Goal: Task Accomplishment & Management: Complete application form

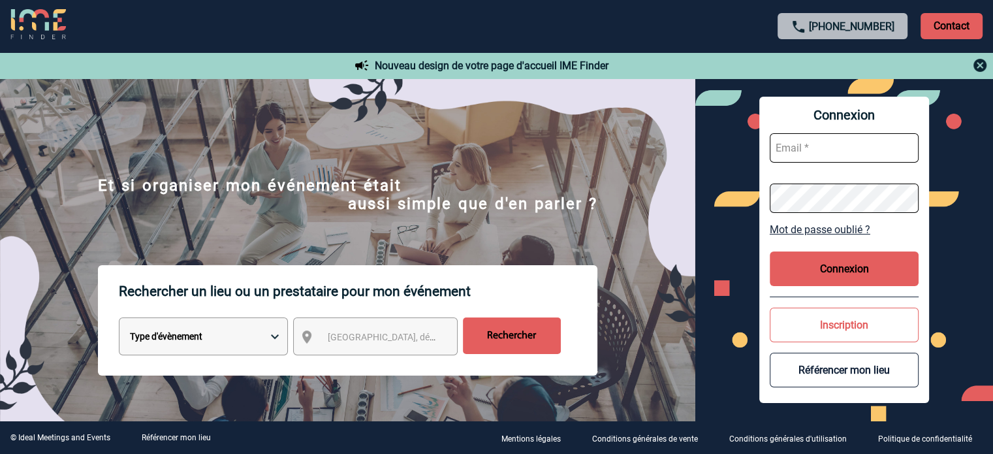
type input "[EMAIL_ADDRESS][DOMAIN_NAME]"
click at [867, 268] on button "Connexion" at bounding box center [843, 268] width 149 height 35
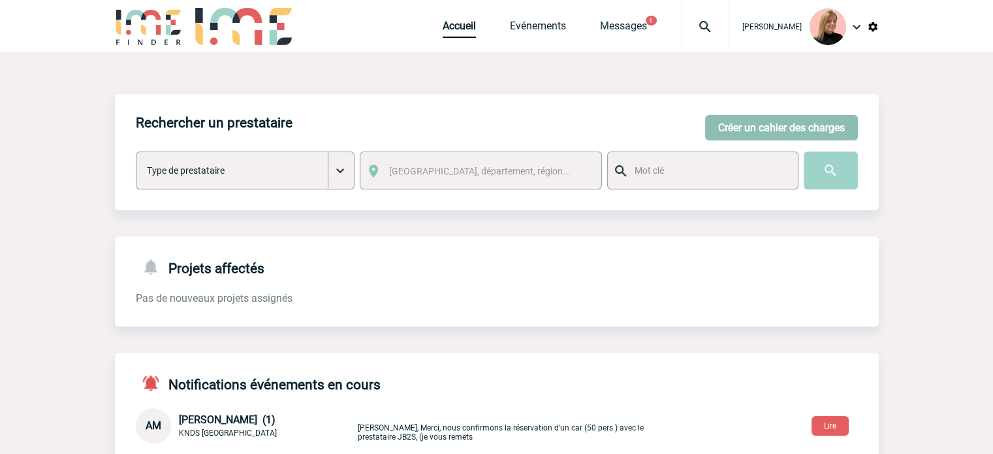
click at [723, 134] on button "Créer un cahier des charges" at bounding box center [781, 127] width 153 height 25
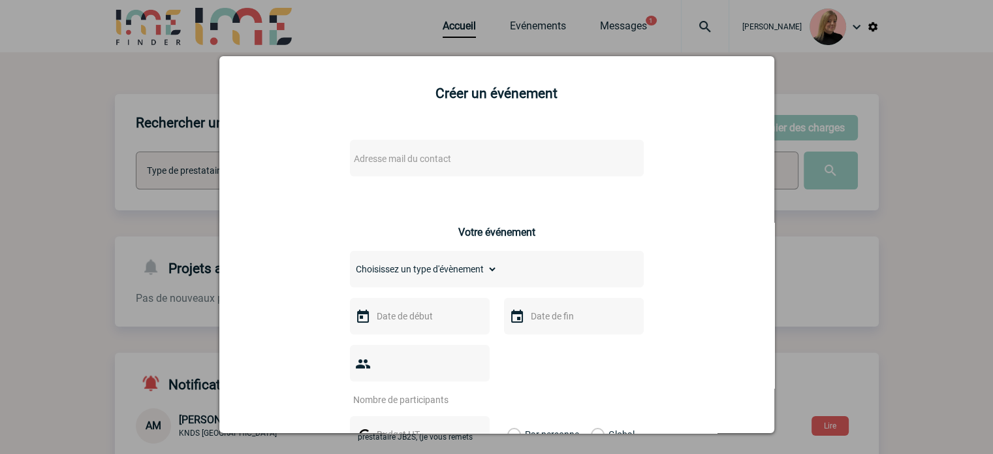
click at [436, 157] on span "Adresse mail du contact" at bounding box center [402, 158] width 97 height 10
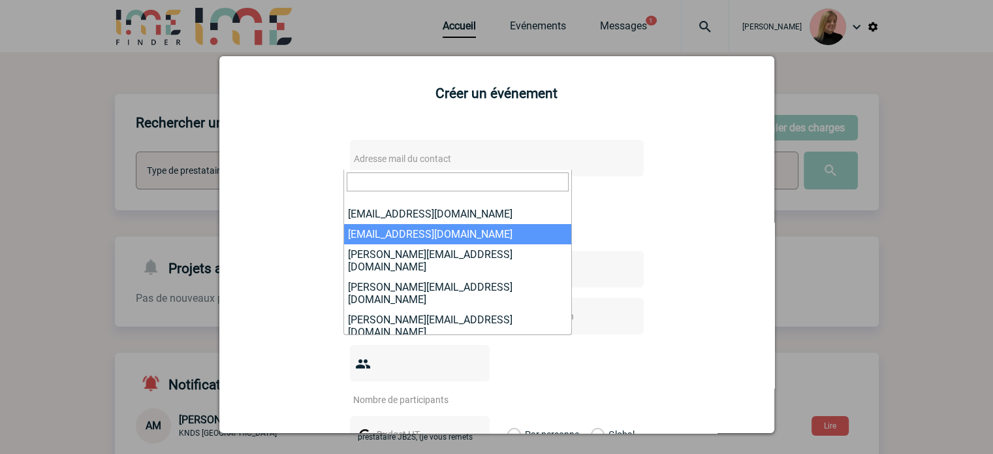
click at [81, 120] on div at bounding box center [496, 227] width 993 height 454
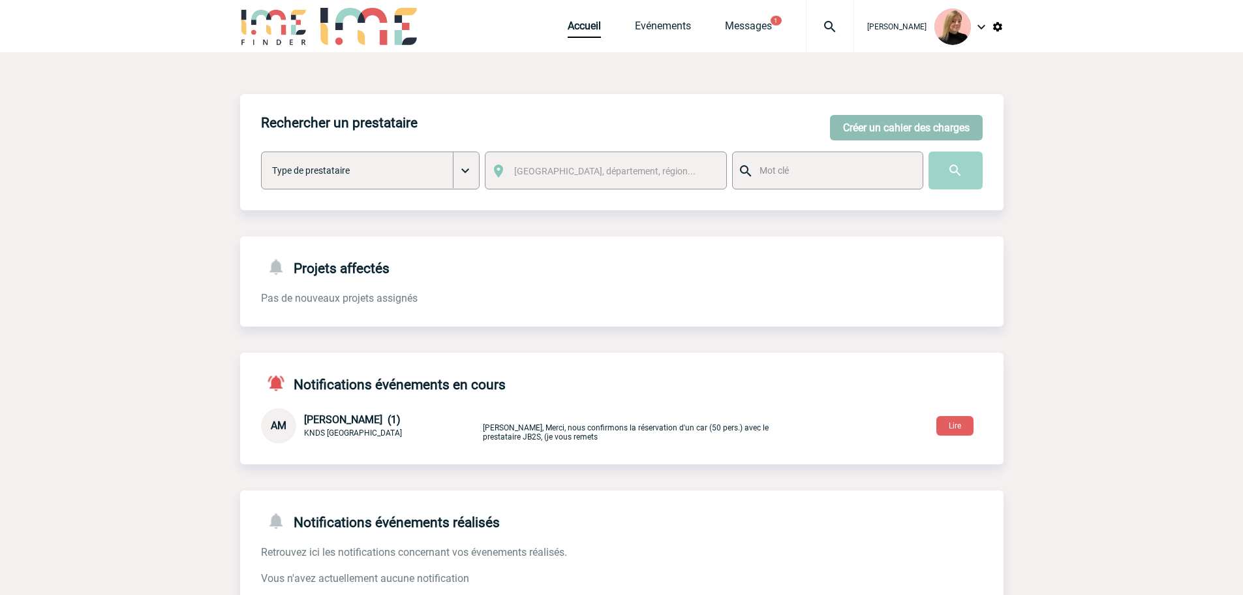
click at [865, 125] on button "Créer un cahier des charges" at bounding box center [906, 127] width 153 height 25
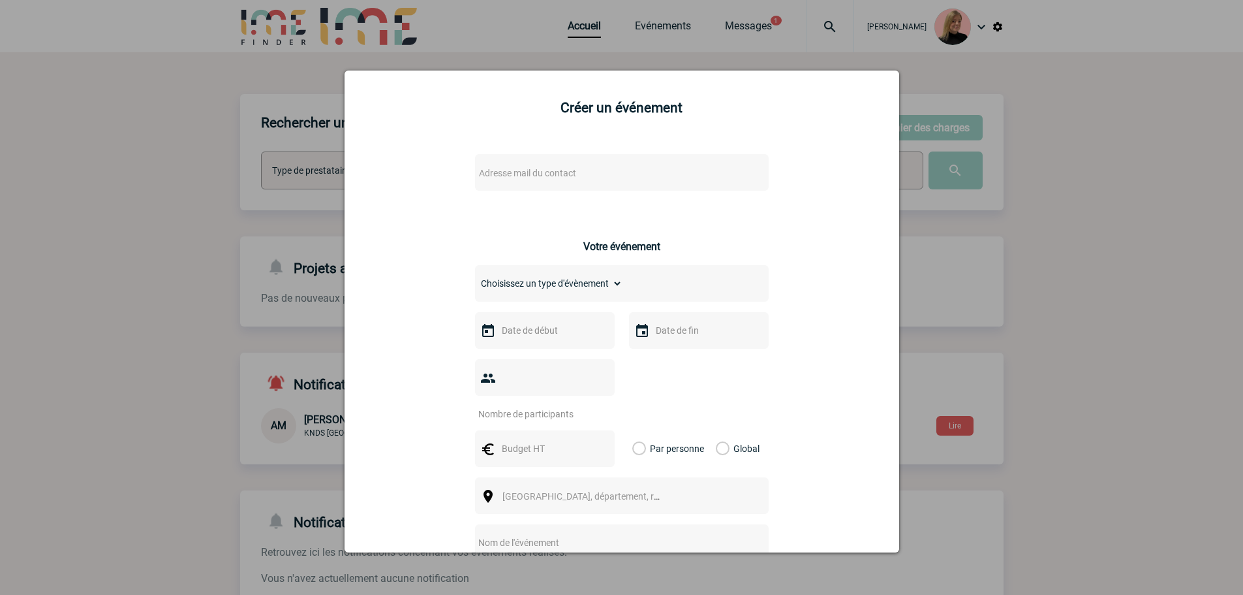
click at [599, 160] on div "Adresse mail du contact Ce contact n'a pas d’entité active dans la plateforme V…" at bounding box center [622, 479] width 522 height 674
click at [598, 166] on span "Adresse mail du contact" at bounding box center [588, 173] width 228 height 18
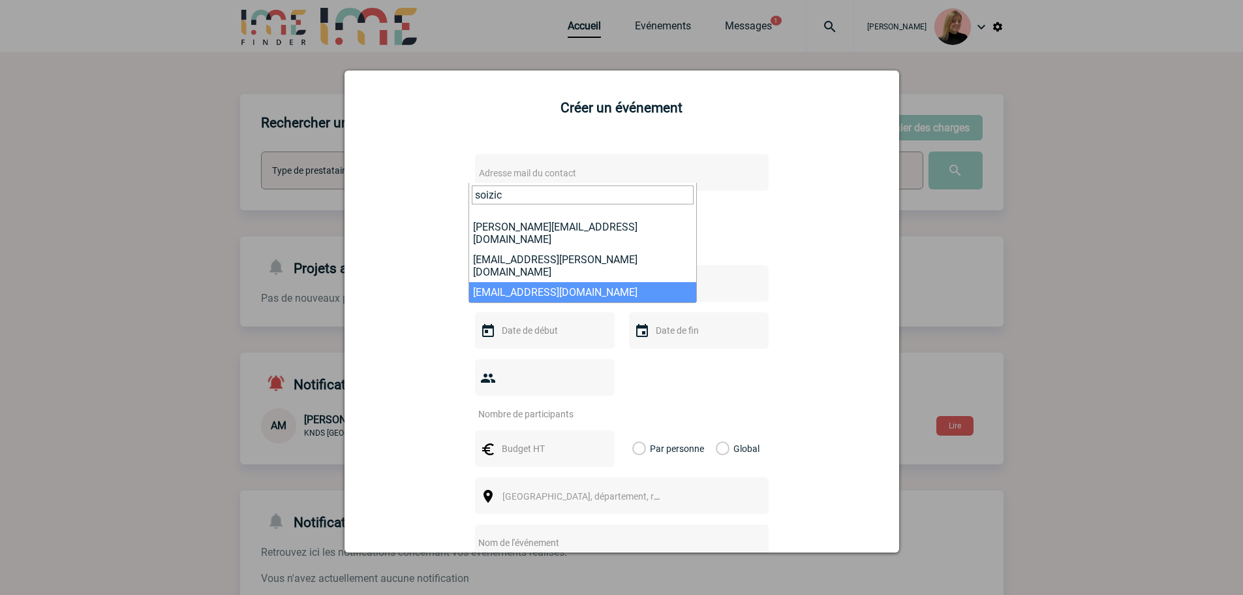
type input "soizic"
select select "132279"
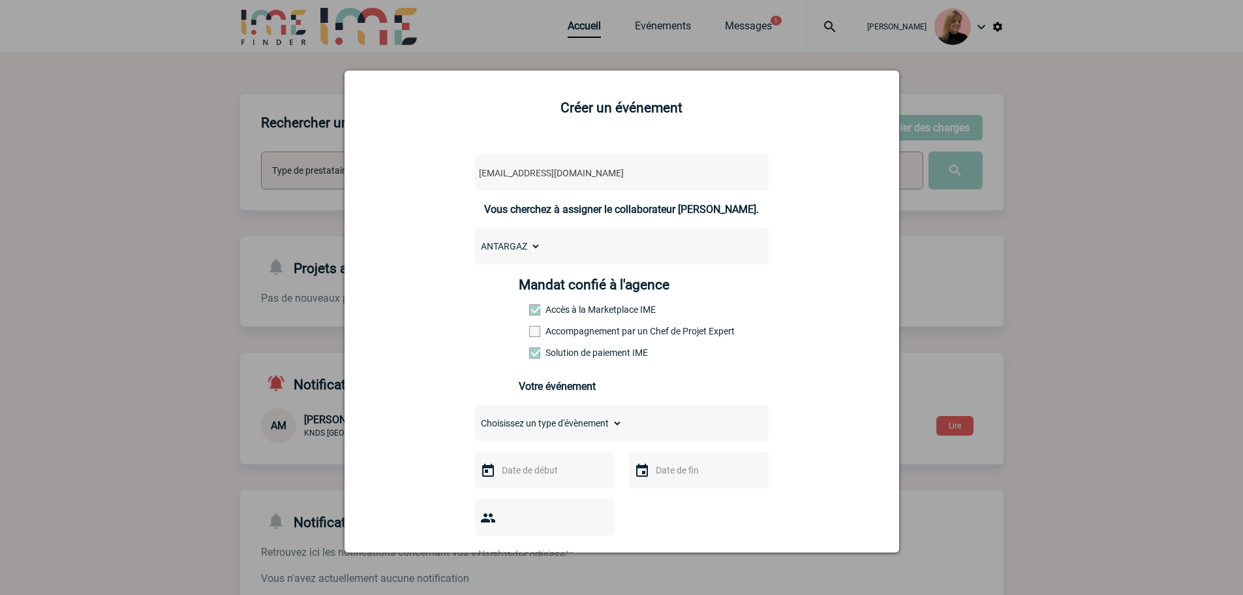
click at [573, 334] on label "Accompagnement par un Chef de Projet Expert" at bounding box center [557, 331] width 57 height 10
click at [0, 0] on input "Accompagnement par un Chef de Projet Expert" at bounding box center [0, 0] width 0 height 0
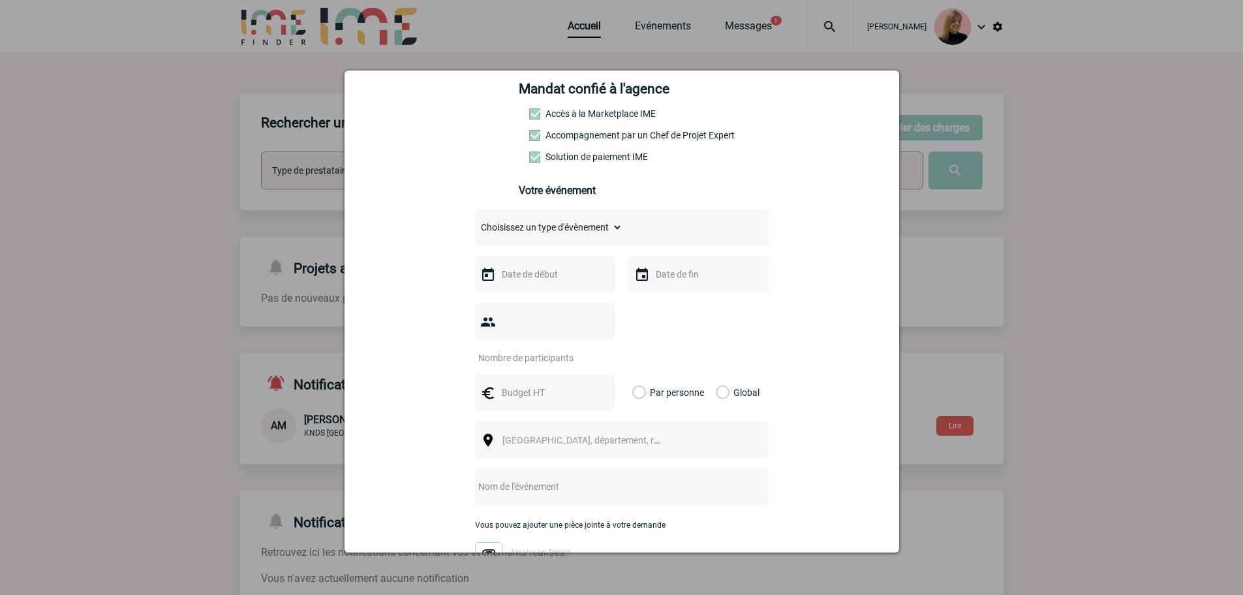
click at [567, 243] on div "Choisissez un type d'évènement Séminaire avec nuitée Séminaire sans nuitée Repa…" at bounding box center [622, 227] width 294 height 37
click at [567, 236] on select "Choisissez un type d'évènement Séminaire avec nuitée Séminaire sans nuitée Repa…" at bounding box center [548, 227] width 147 height 18
select select "3"
click at [475, 221] on select "Choisissez un type d'évènement Séminaire avec nuitée Séminaire sans nuitée Repa…" at bounding box center [548, 227] width 147 height 18
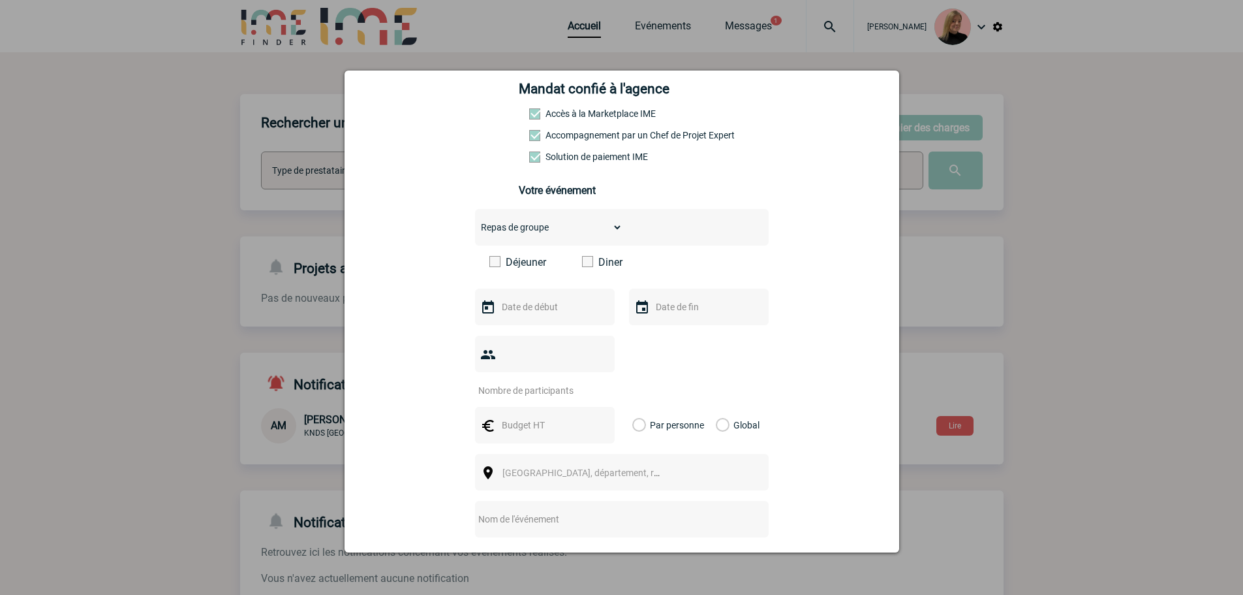
click at [526, 268] on label "Déjeuner" at bounding box center [526, 262] width 75 height 12
click at [0, 0] on input "Déjeuner" at bounding box center [0, 0] width 0 height 0
click at [542, 305] on input "text" at bounding box center [544, 306] width 90 height 17
click at [666, 334] on span "Suivant" at bounding box center [663, 333] width 10 height 10
click at [563, 433] on link "15" at bounding box center [560, 433] width 24 height 23
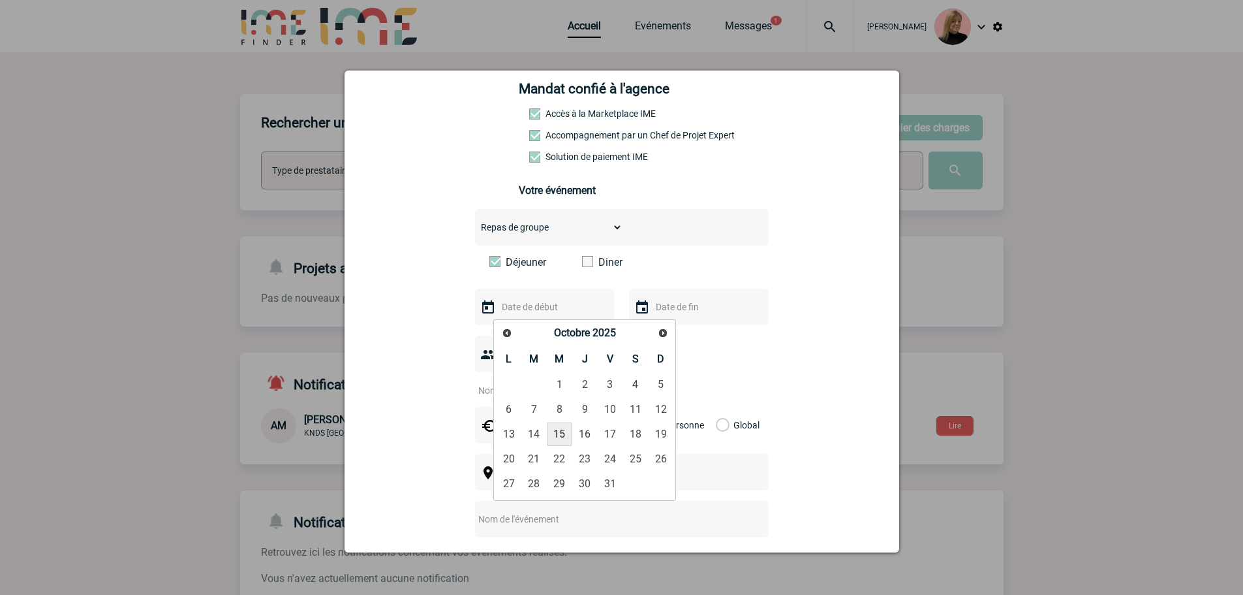
type input "15-10-2025"
click at [541, 382] on input "number" at bounding box center [536, 390] width 123 height 17
type input "300"
click at [528, 416] on input "text" at bounding box center [544, 424] width 90 height 17
click at [721, 407] on label "Global" at bounding box center [720, 425] width 8 height 37
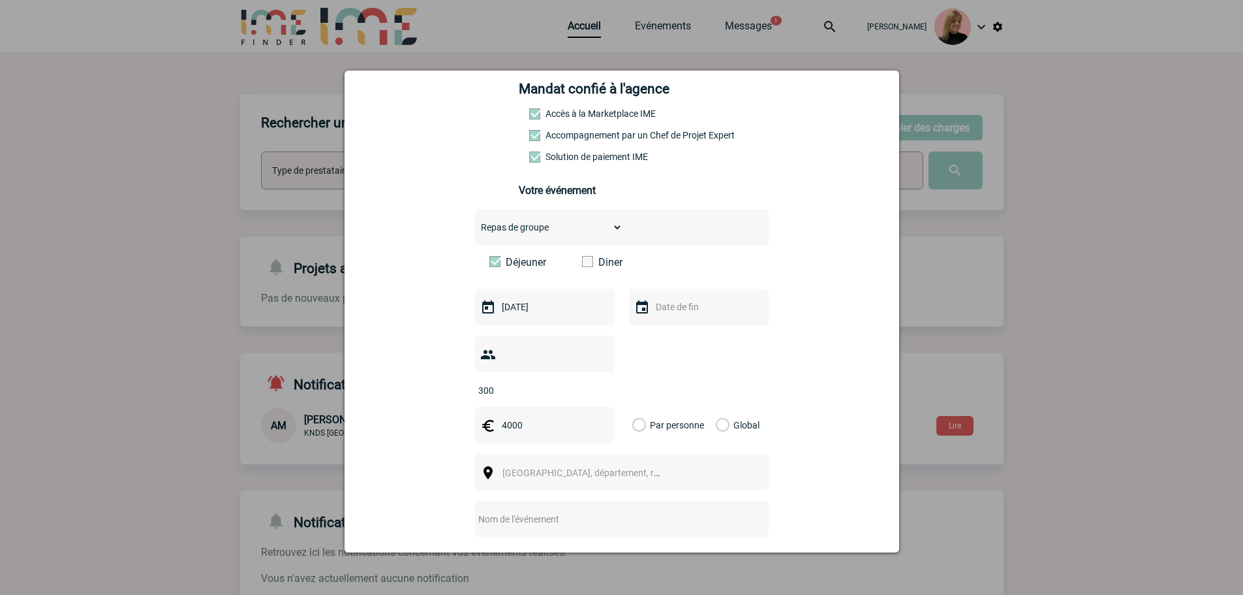
click at [0, 0] on input "Global" at bounding box center [0, 0] width 0 height 0
drag, startPoint x: 534, startPoint y: 410, endPoint x: 473, endPoint y: 401, distance: 61.4
click at [475, 407] on div "4000" at bounding box center [545, 425] width 140 height 37
type input "5000"
click at [514, 453] on span "Ville, département, région..." at bounding box center [593, 472] width 181 height 10
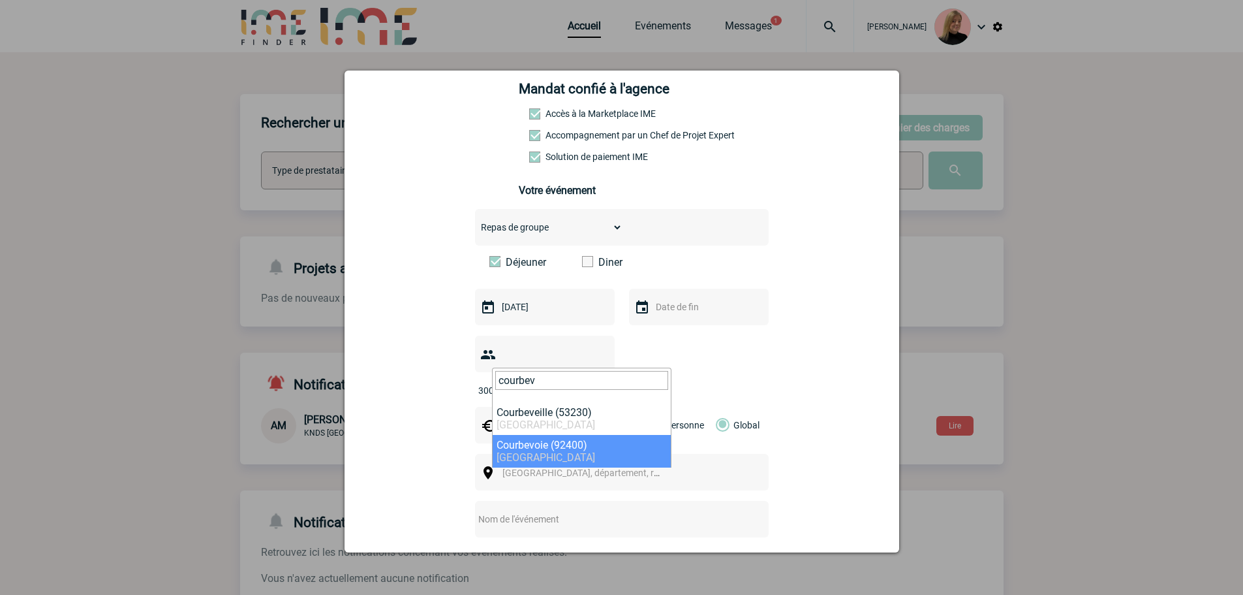
type input "courbev"
select select "38"
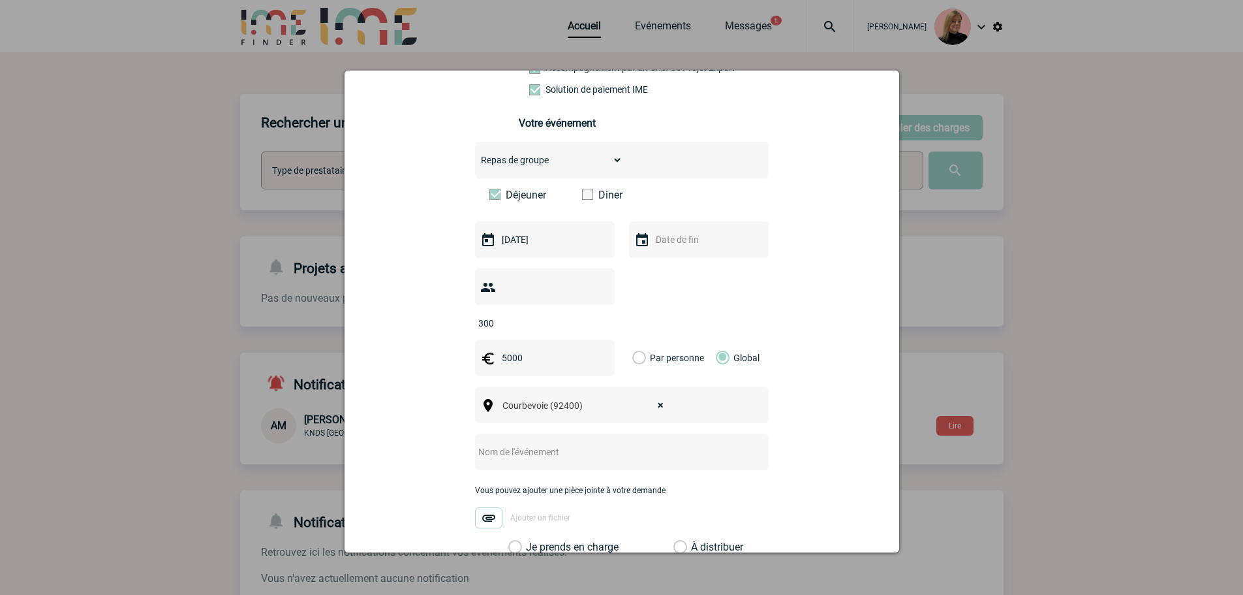
scroll to position [392, 0]
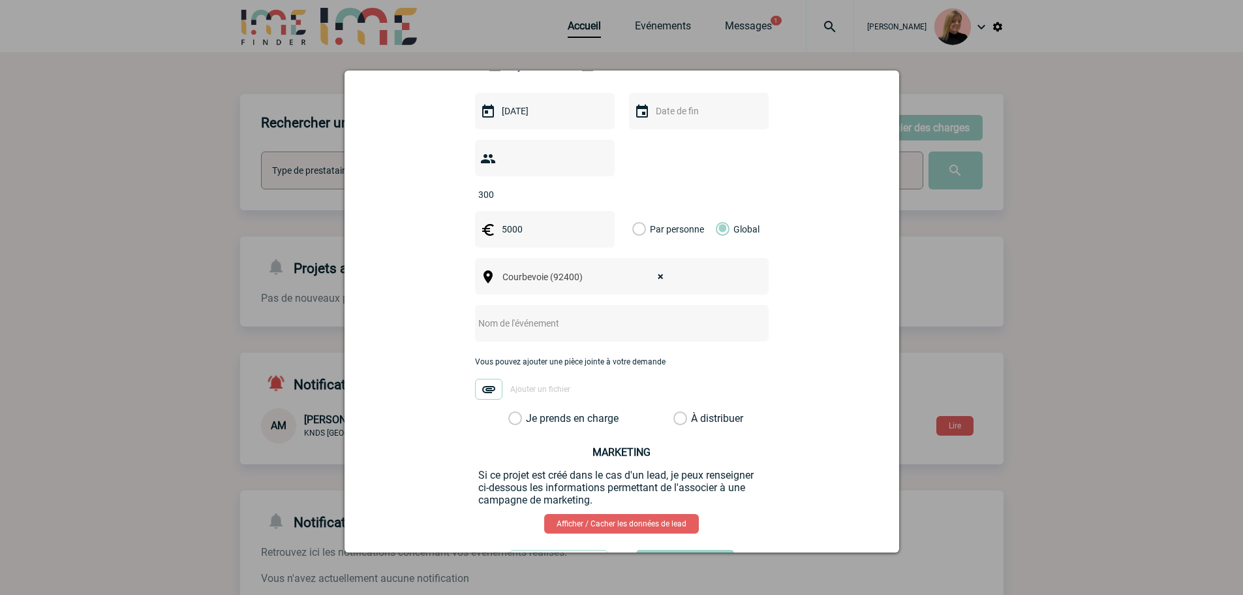
click at [523, 315] on input "text" at bounding box center [604, 323] width 259 height 17
click at [530, 311] on div at bounding box center [622, 323] width 294 height 37
click at [532, 315] on input "text" at bounding box center [604, 323] width 259 height 17
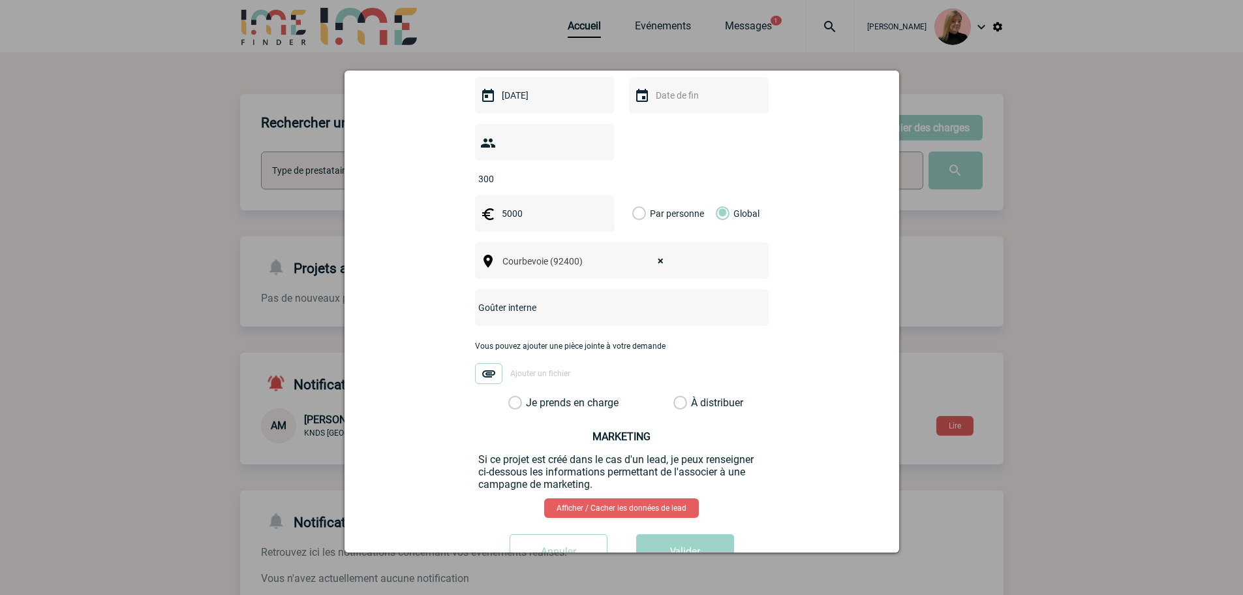
scroll to position [434, 0]
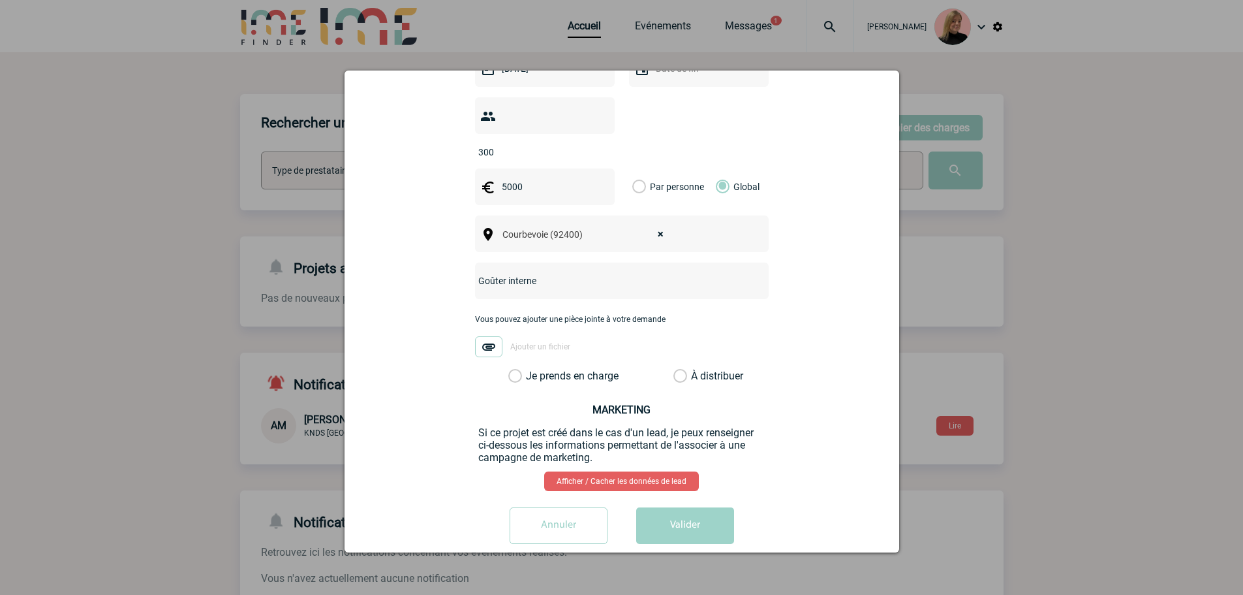
type input "Goûter interne"
click at [531, 369] on label "Je prends en charge" at bounding box center [519, 375] width 22 height 13
click at [0, 0] on input "Je prends en charge" at bounding box center [0, 0] width 0 height 0
click at [670, 453] on button "Valider" at bounding box center [685, 525] width 98 height 37
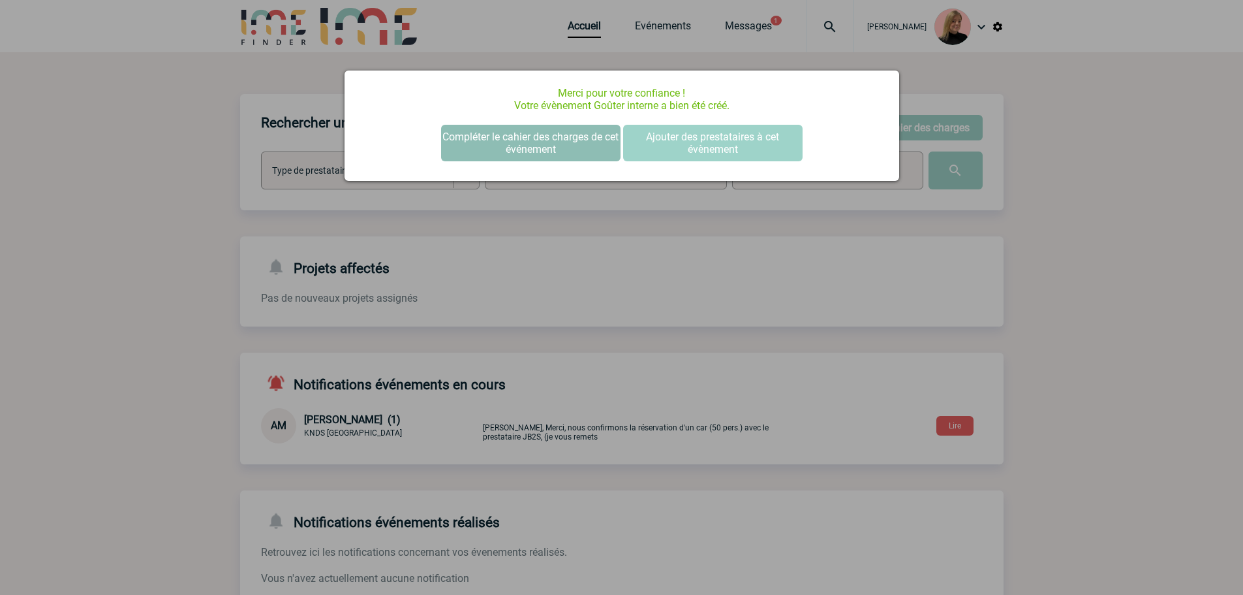
click at [547, 132] on button "Compléter le cahier des charges de cet événement" at bounding box center [530, 143] width 179 height 37
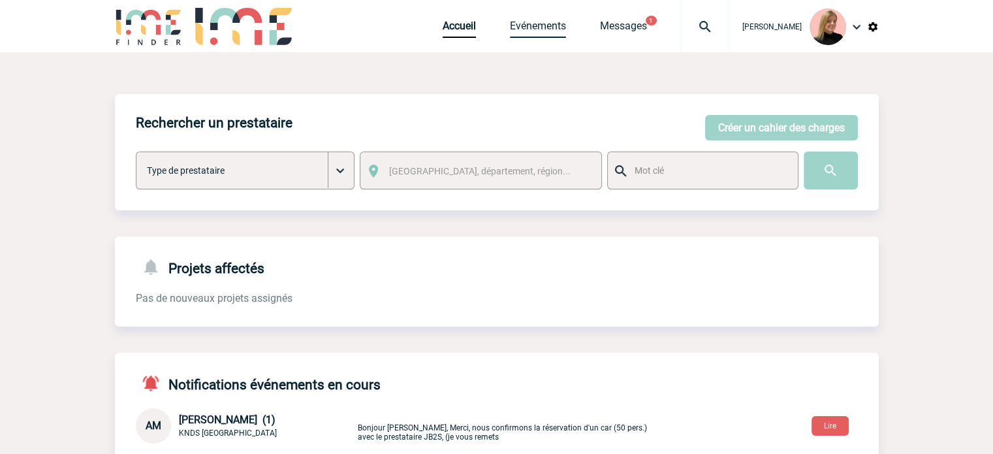
click at [549, 32] on link "Evénements" at bounding box center [538, 29] width 56 height 18
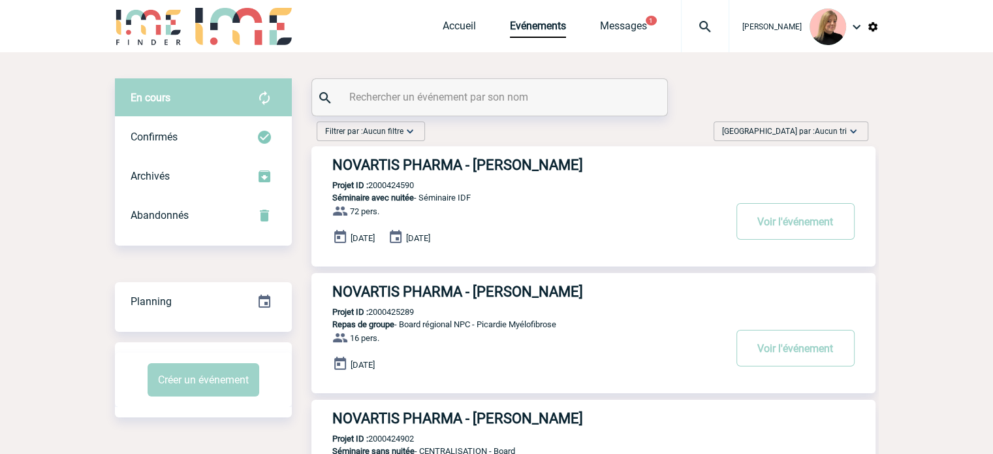
drag, startPoint x: 815, startPoint y: 123, endPoint x: 815, endPoint y: 144, distance: 20.2
click at [815, 123] on div "Trier par : Aucun tri Aucun tri Date d'événement Date d'événement Date demande …" at bounding box center [790, 131] width 155 height 20
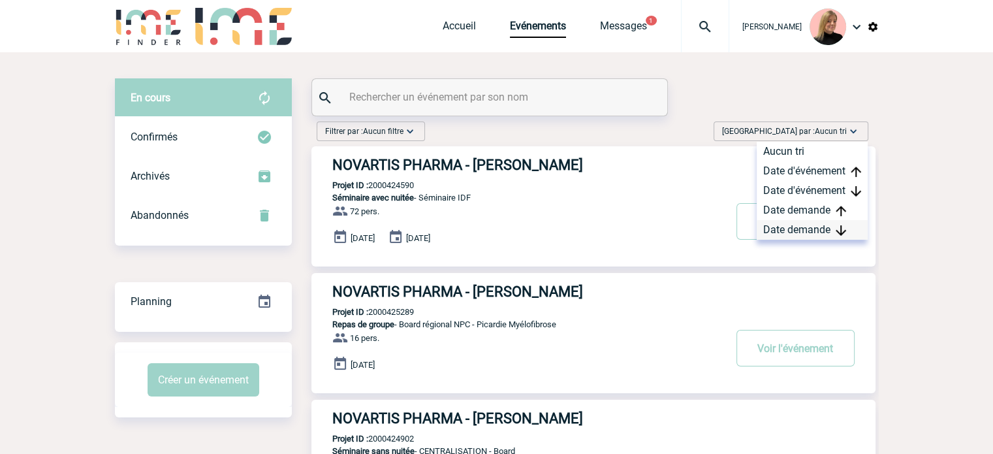
click at [801, 228] on div "Date demande" at bounding box center [811, 230] width 111 height 20
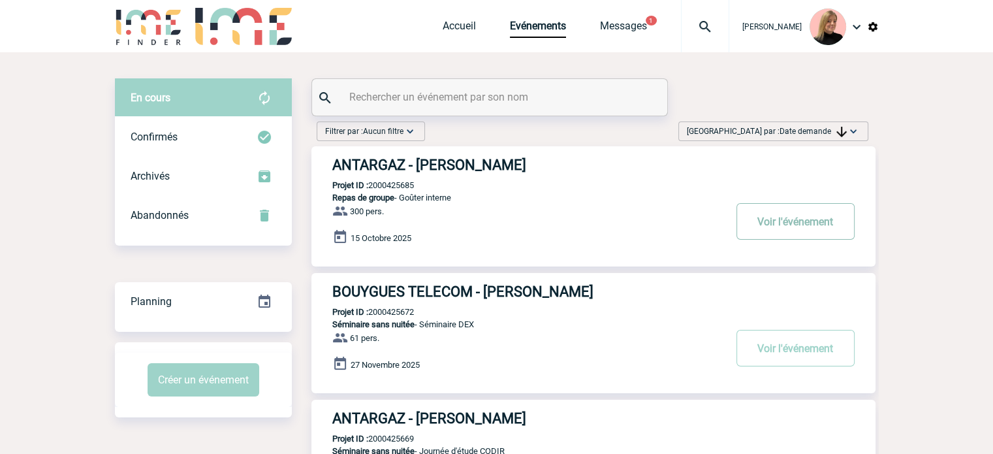
click at [762, 219] on button "Voir l'événement" at bounding box center [795, 221] width 118 height 37
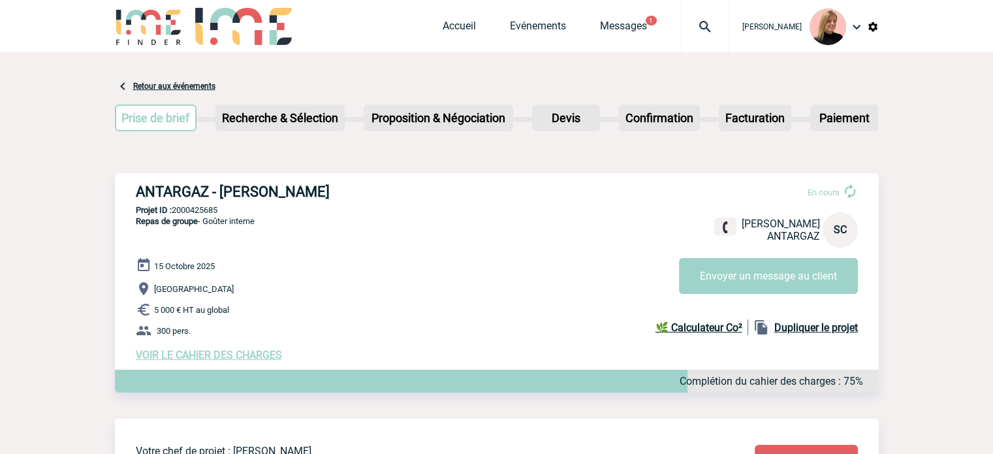
drag, startPoint x: 138, startPoint y: 187, endPoint x: 329, endPoint y: 188, distance: 190.6
click at [329, 188] on h3 "ANTARGAZ - [PERSON_NAME]" at bounding box center [332, 191] width 392 height 16
copy h3 "ANTARGAZ - Soizic CHOLLET"
click at [209, 209] on p "Projet ID : 2000425685" at bounding box center [497, 210] width 764 height 10
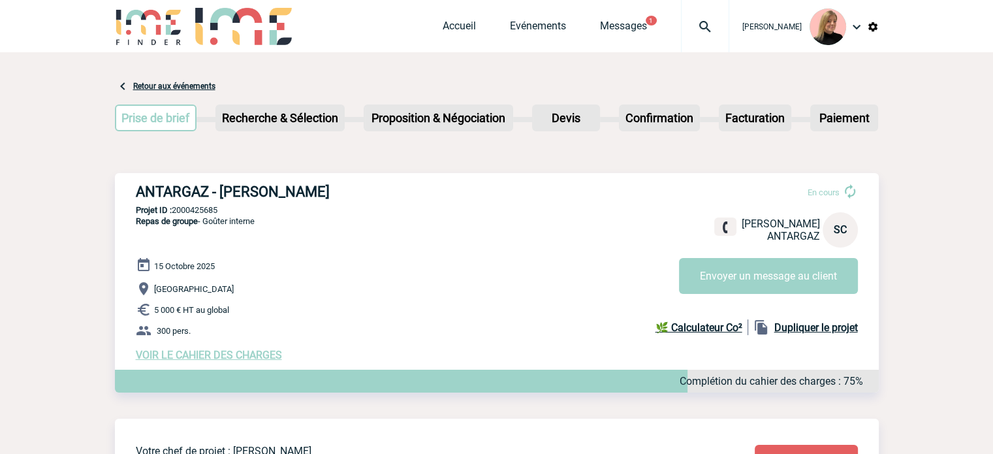
copy p "2000425685"
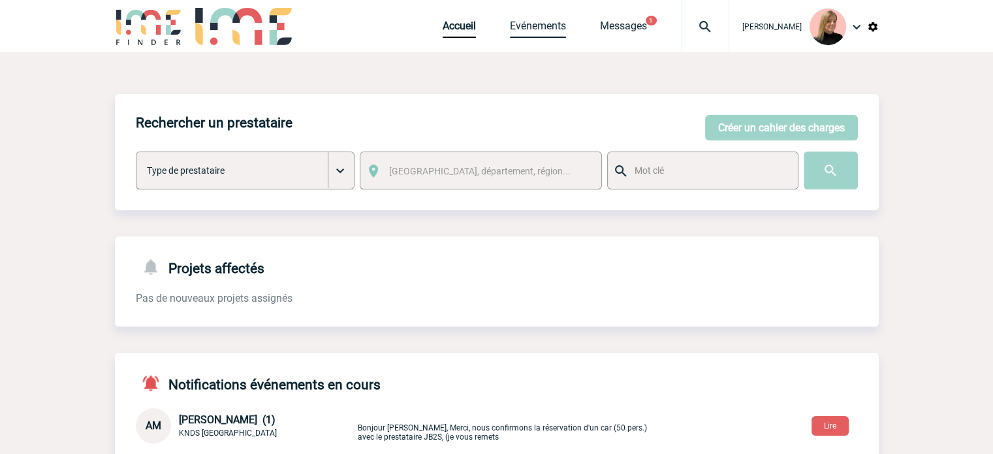
click at [542, 27] on link "Evénements" at bounding box center [538, 29] width 56 height 18
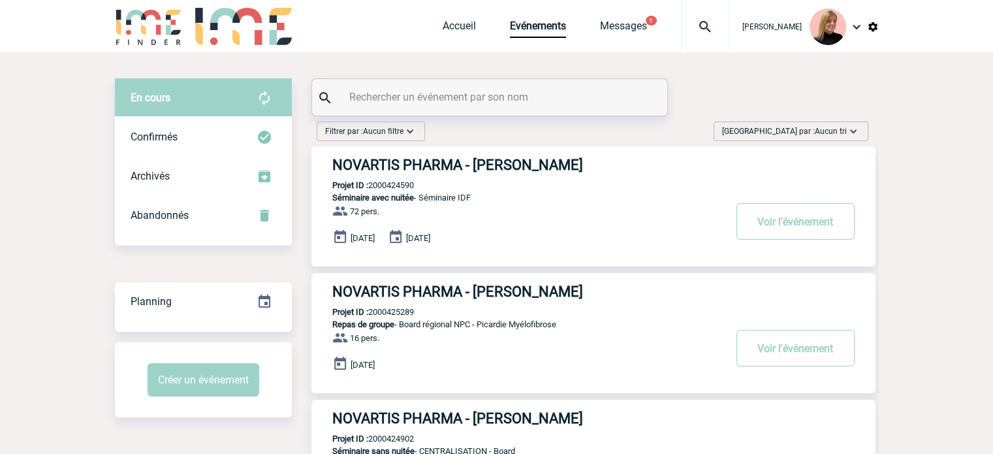
click at [807, 132] on span "[GEOGRAPHIC_DATA] par : Aucun tri" at bounding box center [784, 131] width 125 height 13
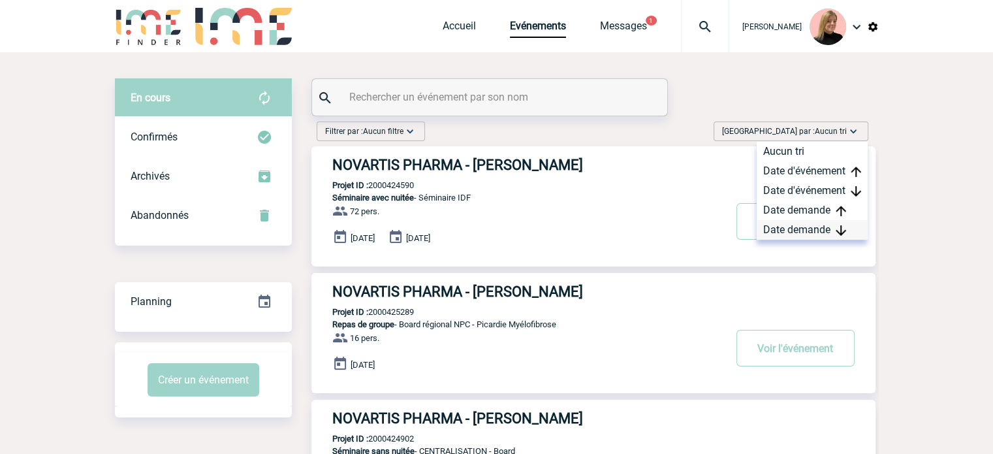
click at [790, 225] on div "Date demande" at bounding box center [811, 230] width 111 height 20
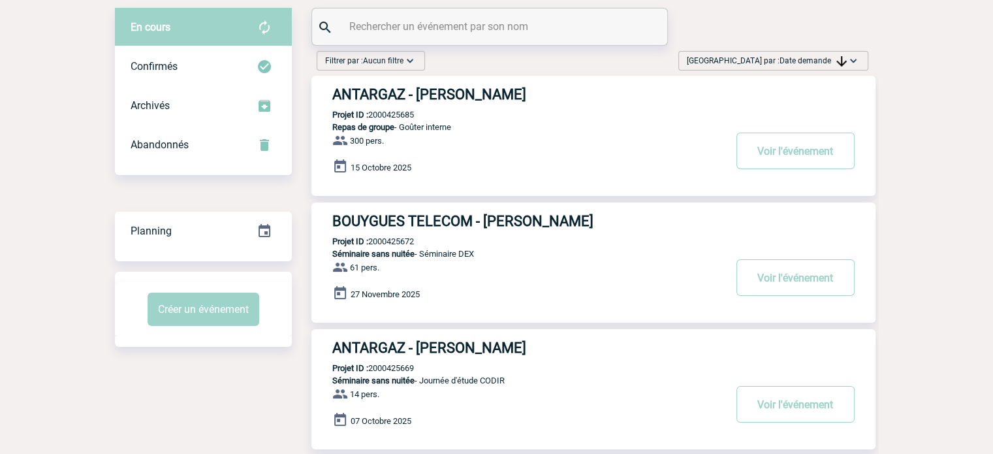
scroll to position [196, 0]
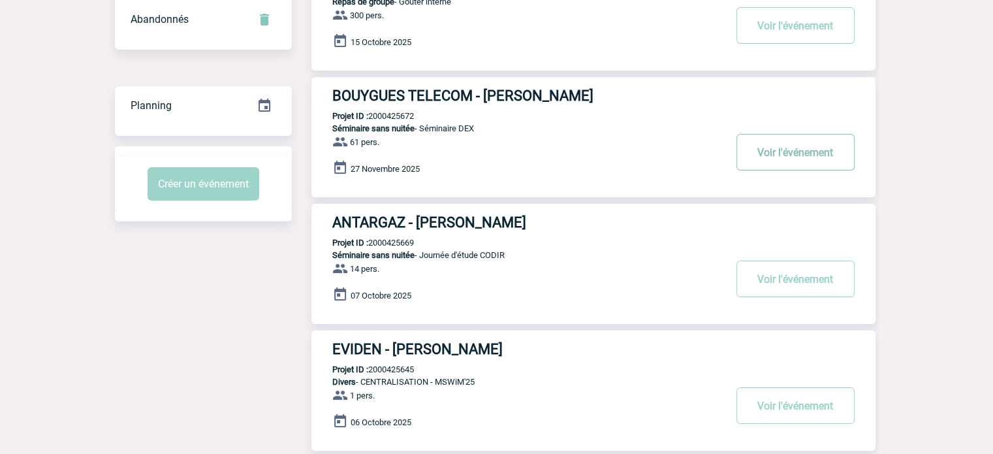
click at [786, 146] on button "Voir l'événement" at bounding box center [795, 152] width 118 height 37
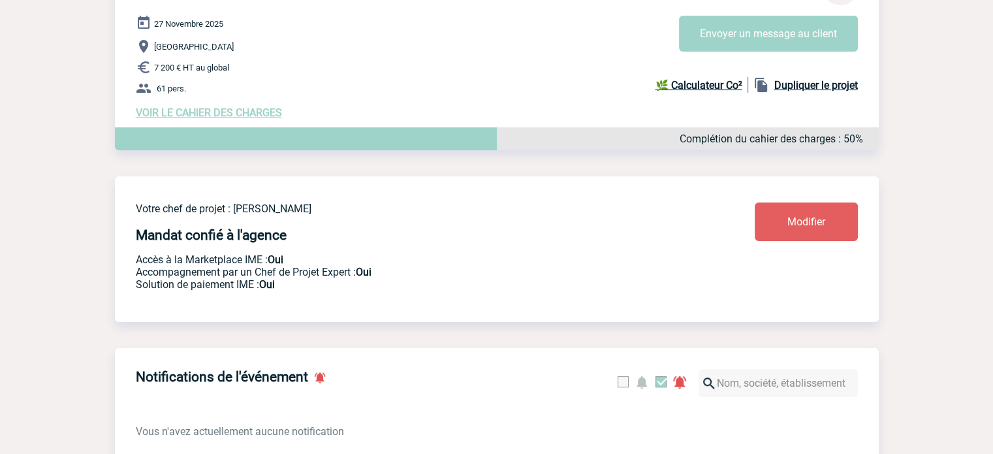
scroll to position [46, 0]
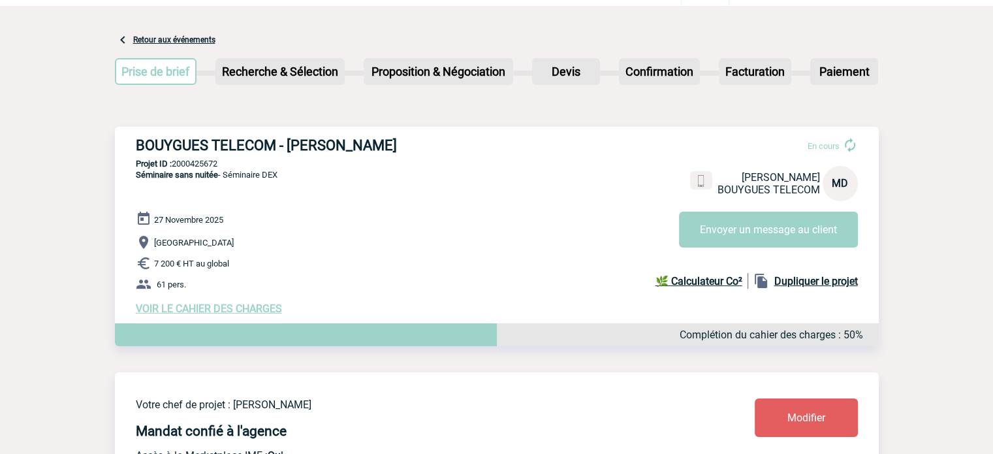
click at [222, 311] on span "VOIR LE CAHIER DES CHARGES" at bounding box center [209, 308] width 146 height 12
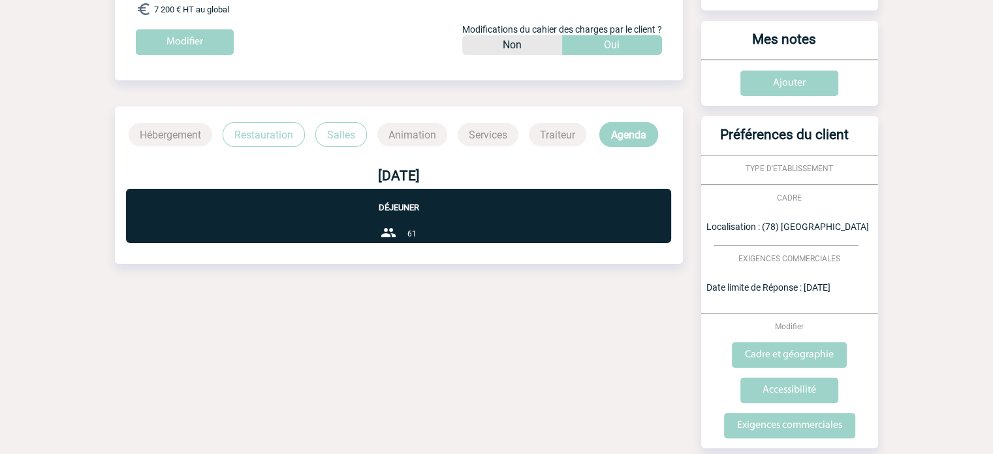
scroll to position [250, 0]
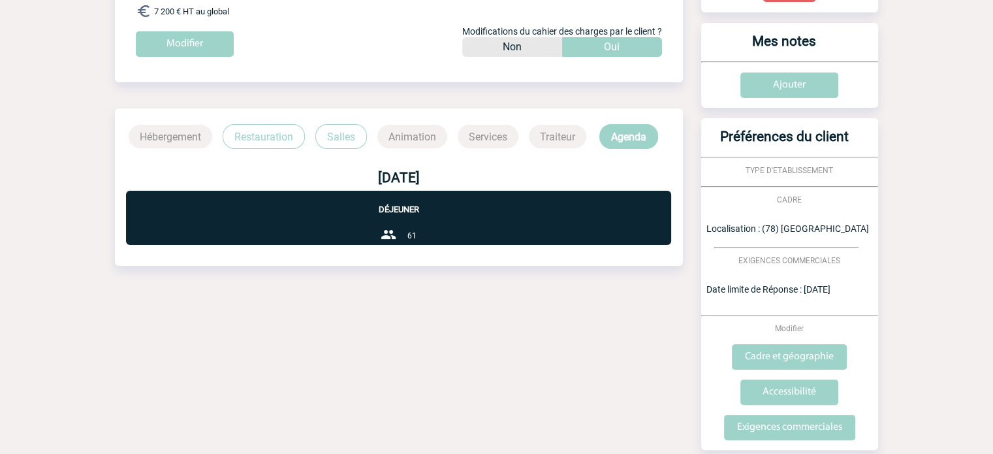
click at [272, 135] on p "Restauration" at bounding box center [264, 136] width 82 height 25
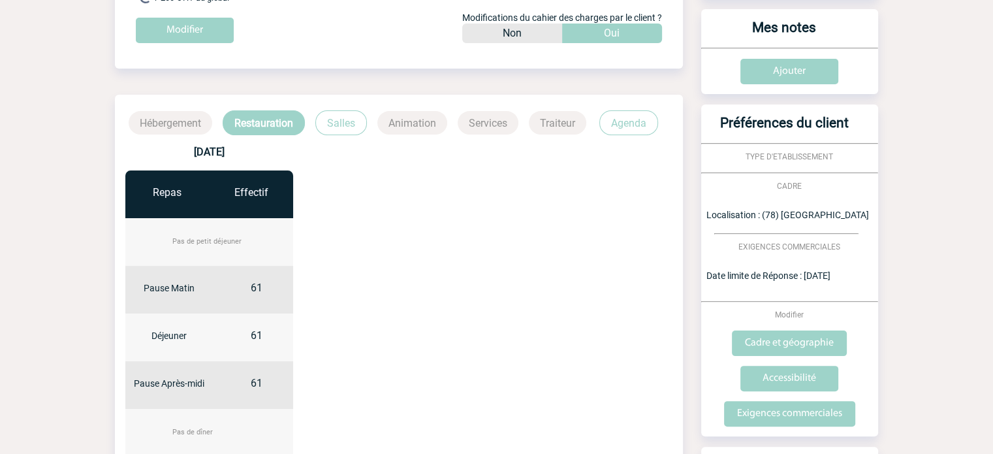
scroll to position [119, 0]
